Goal: Information Seeking & Learning: Check status

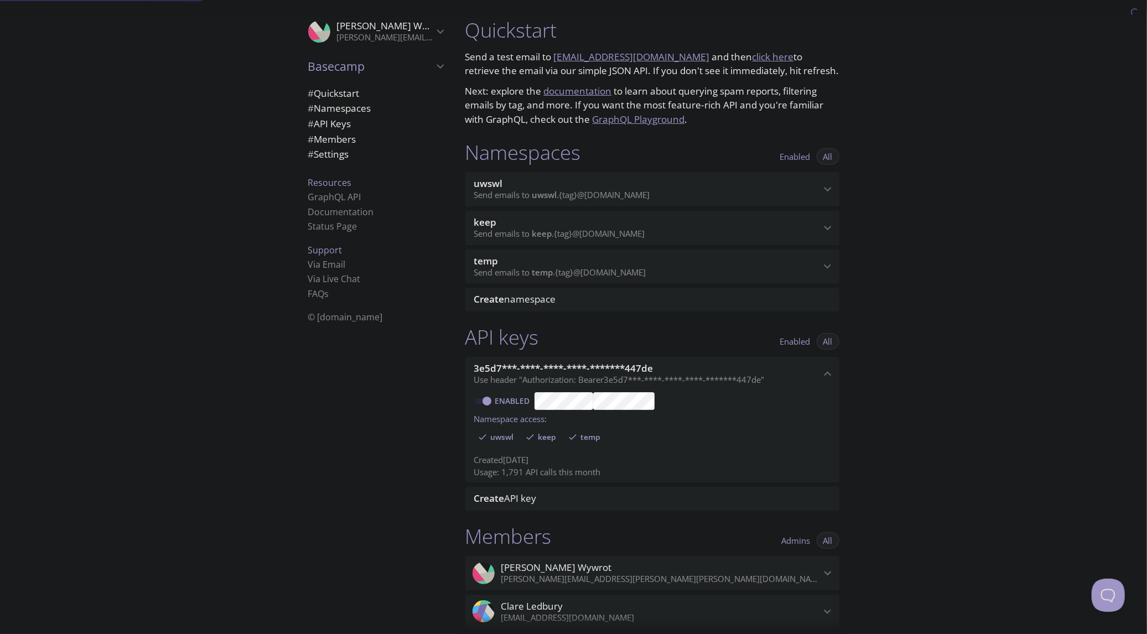
click at [677, 228] on p "Send emails to keep . {tag} @inbox.testmail.app" at bounding box center [647, 233] width 346 height 11
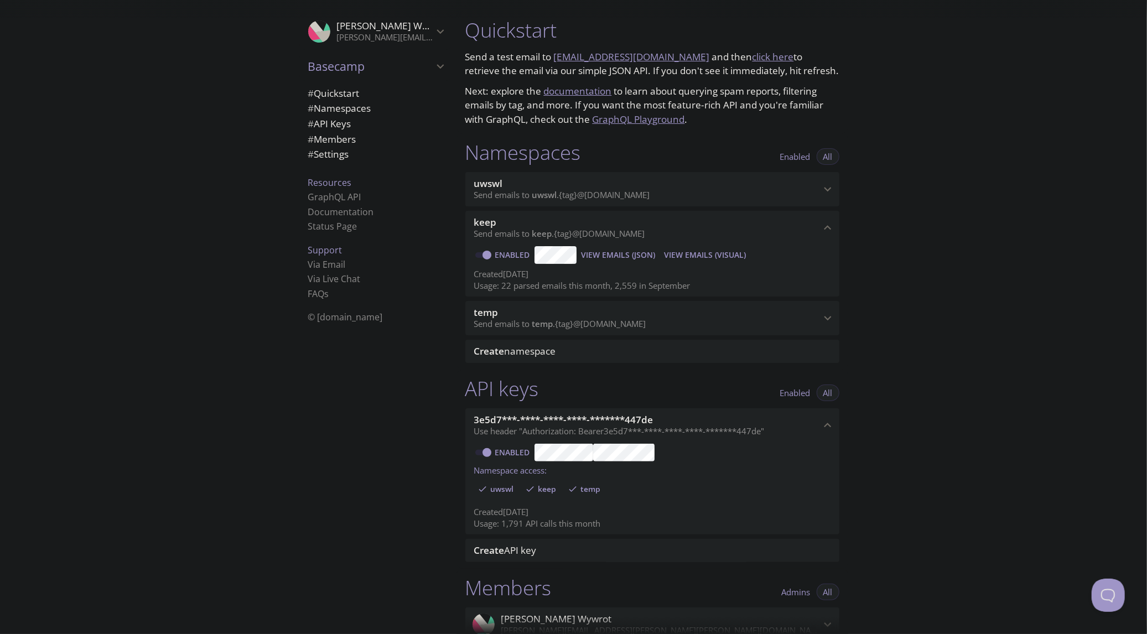
click at [678, 226] on span "keep" at bounding box center [647, 222] width 346 height 12
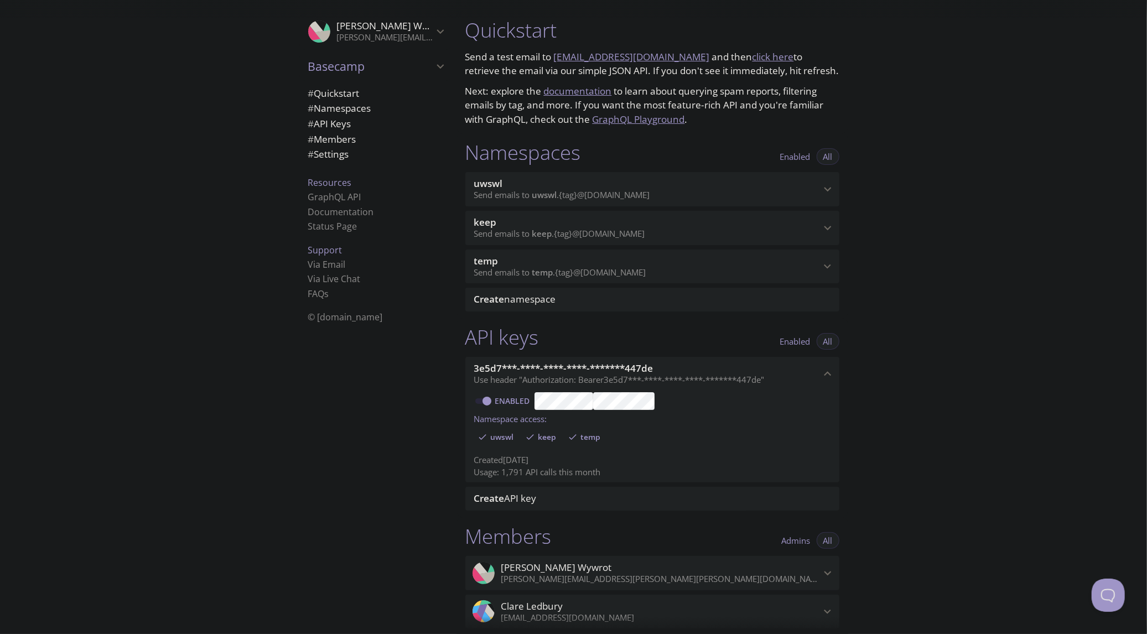
click at [687, 201] on div "uwswl Send emails to uwswl . {tag} @inbox.testmail.app" at bounding box center [652, 189] width 374 height 34
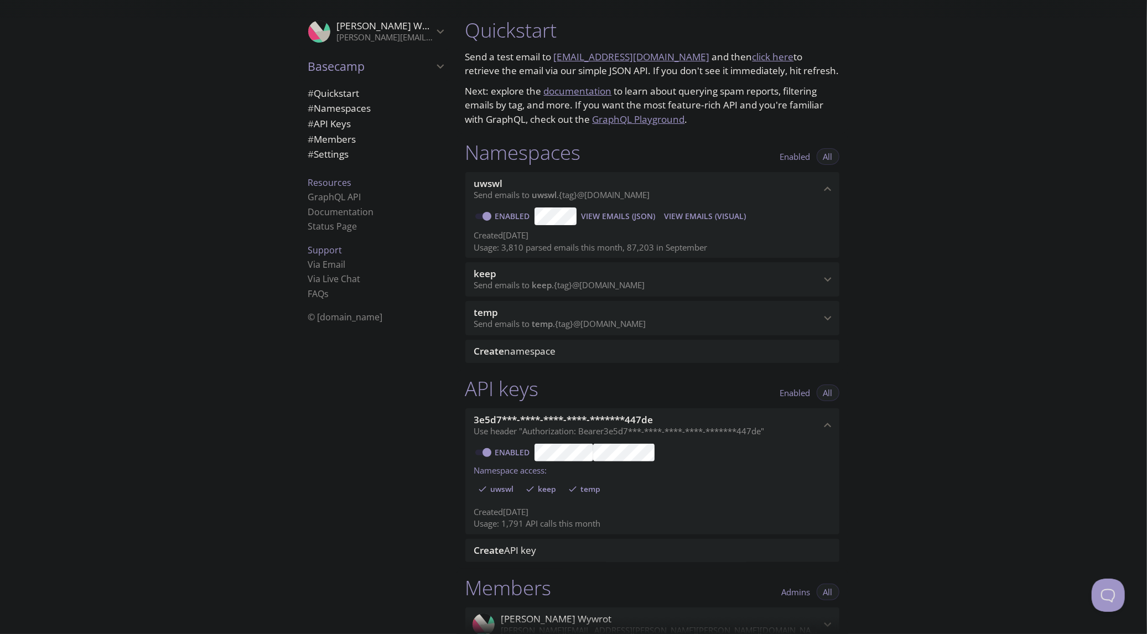
click at [689, 211] on span "View Emails (Visual)" at bounding box center [705, 216] width 82 height 13
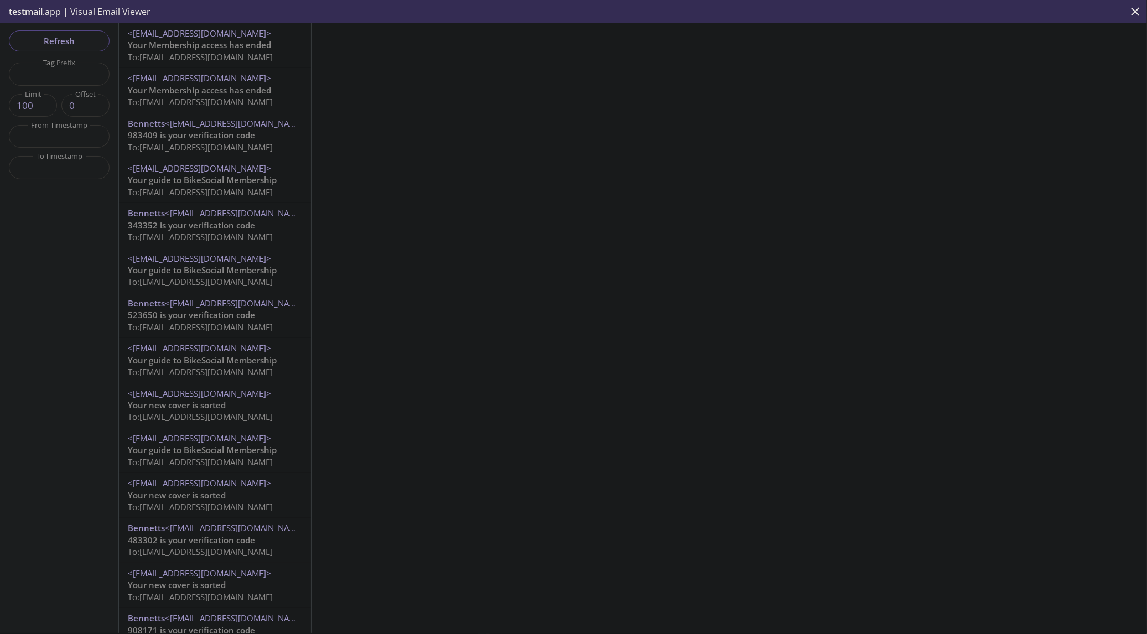
click at [179, 48] on span "Your Membership access has ended" at bounding box center [199, 44] width 143 height 11
